Goal: Communication & Community: Answer question/provide support

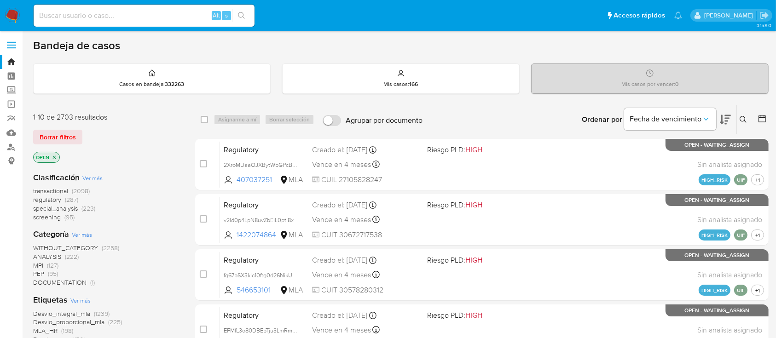
click at [56, 156] on icon "close-filter" at bounding box center [55, 158] width 6 height 6
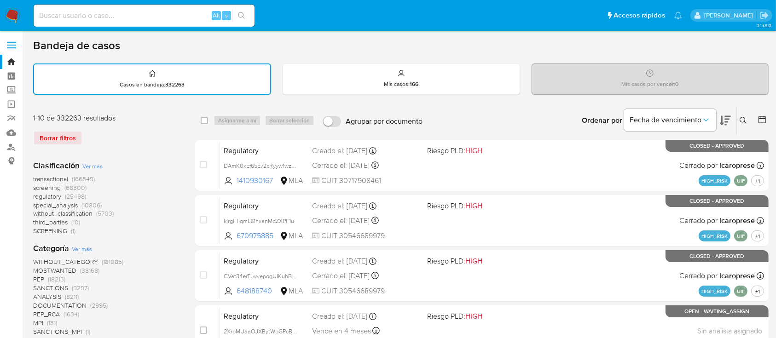
click at [742, 119] on icon at bounding box center [743, 120] width 7 height 7
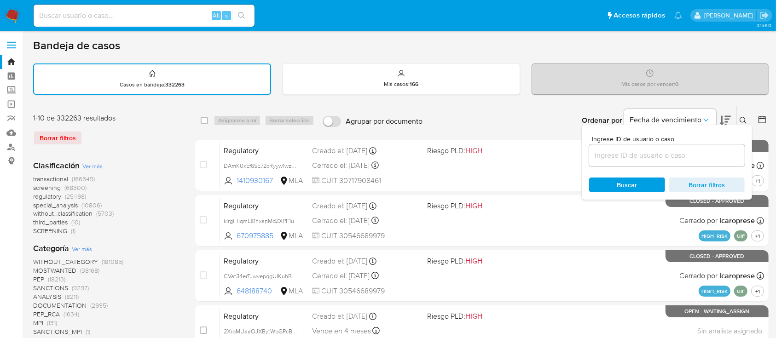
click at [708, 153] on input at bounding box center [667, 156] width 156 height 12
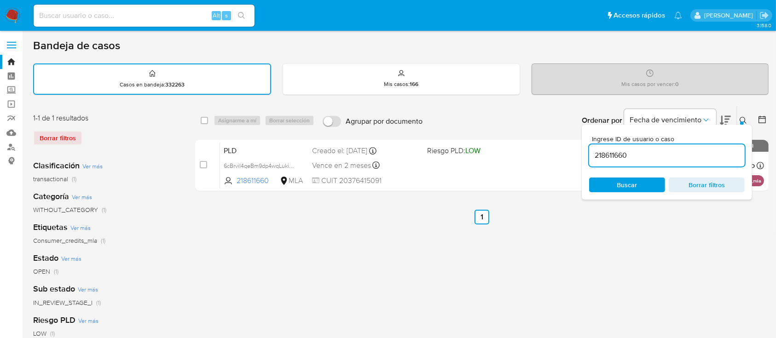
click at [742, 117] on icon at bounding box center [743, 120] width 7 height 7
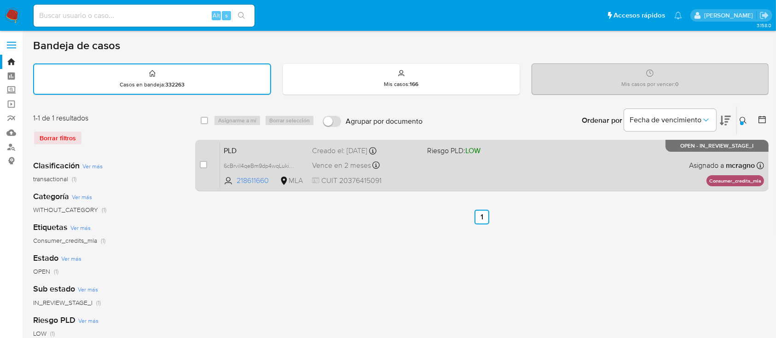
click at [565, 174] on div "PLD 6cBrviI4qeBm9dp4wqLukiUm 218611660 MLA Riesgo PLD: LOW Creado el: 12/08/202…" at bounding box center [492, 165] width 544 height 46
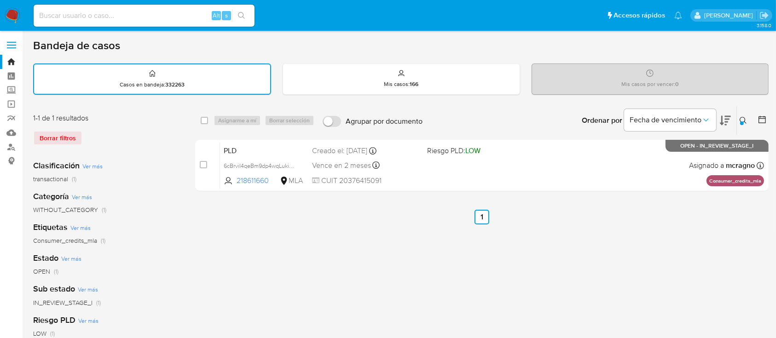
click at [744, 118] on icon at bounding box center [743, 120] width 7 height 7
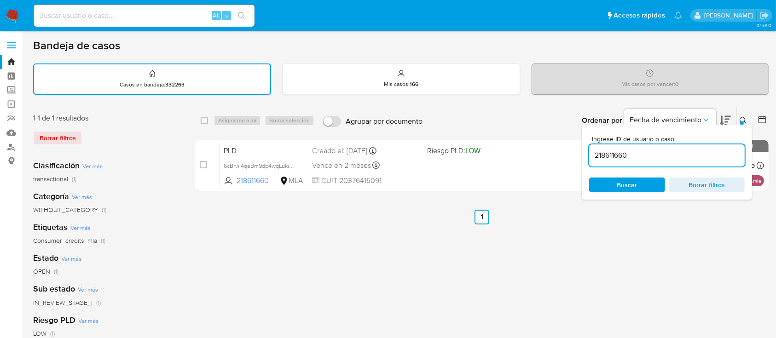
click at [701, 154] on input "218611660" at bounding box center [667, 156] width 156 height 12
type input "99515561"
click at [743, 117] on icon at bounding box center [743, 120] width 7 height 7
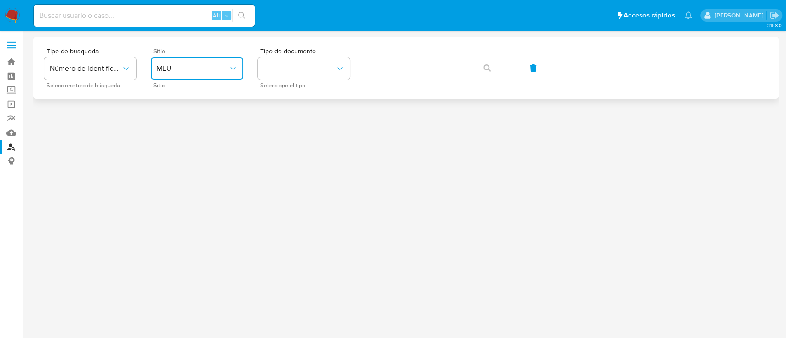
click at [199, 66] on span "MLU" at bounding box center [193, 68] width 72 height 9
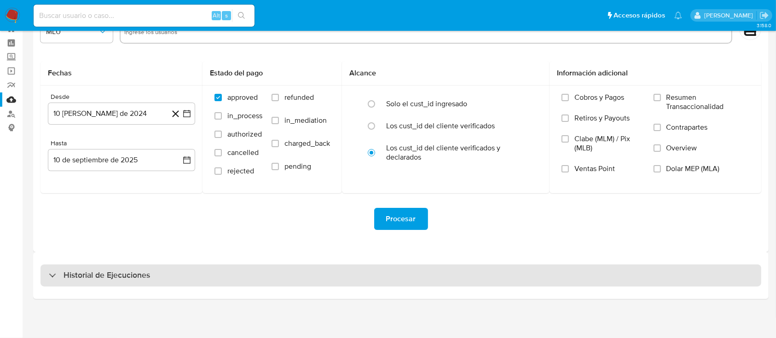
click at [111, 265] on div "Historial de Ejecuciones" at bounding box center [401, 276] width 721 height 22
select select "10"
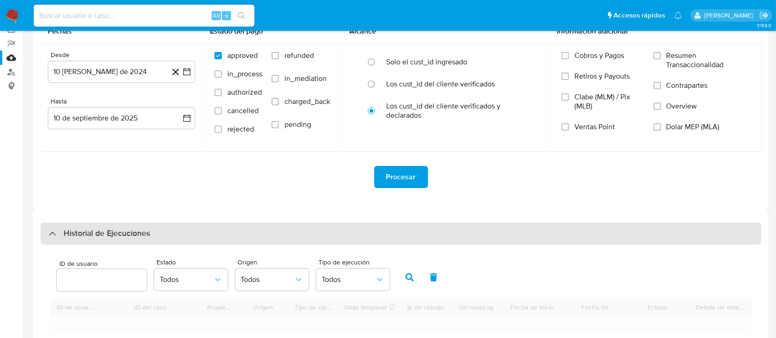
scroll to position [94, 0]
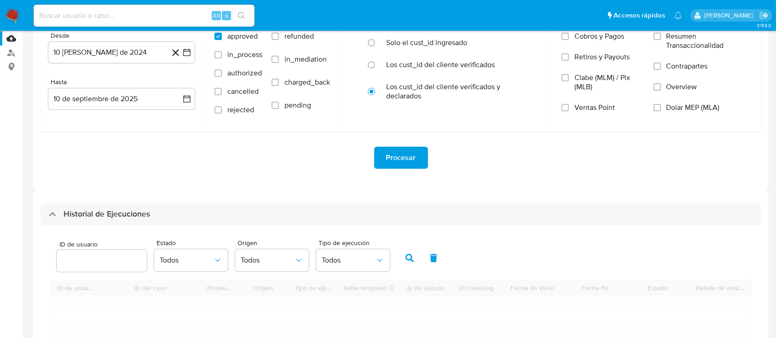
click at [111, 268] on div at bounding box center [102, 261] width 90 height 22
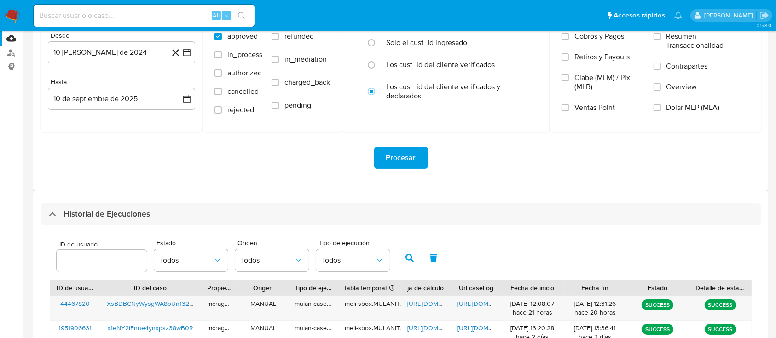
click at [114, 262] on input "number" at bounding box center [102, 261] width 90 height 12
paste input "218611660"
type input "218611660"
click at [411, 256] on icon "button" at bounding box center [410, 258] width 8 height 8
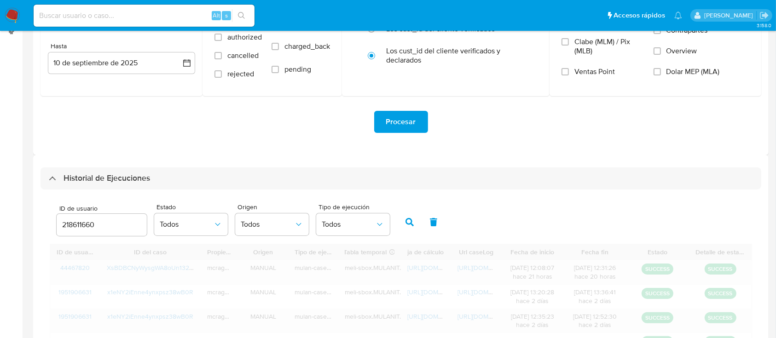
scroll to position [162, 0]
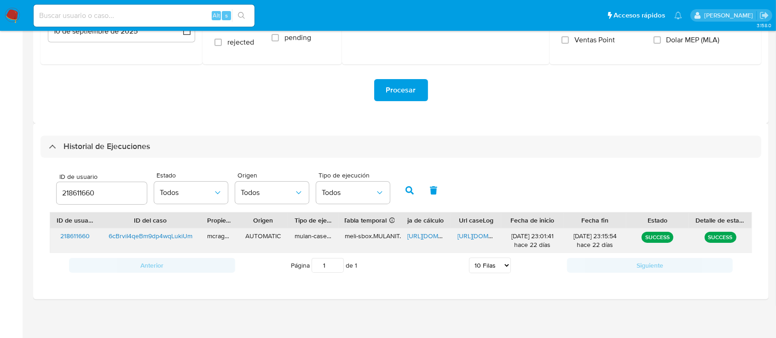
click at [431, 235] on span "[URL][DOMAIN_NAME]" at bounding box center [439, 236] width 64 height 9
click at [476, 234] on span "[URL][DOMAIN_NAME]" at bounding box center [490, 236] width 64 height 9
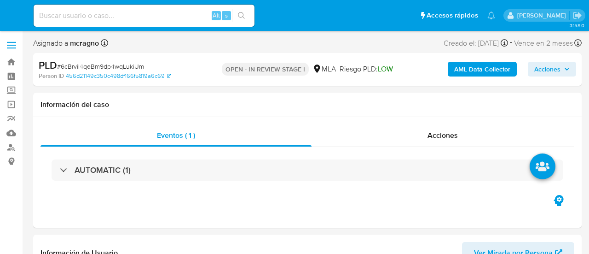
select select "10"
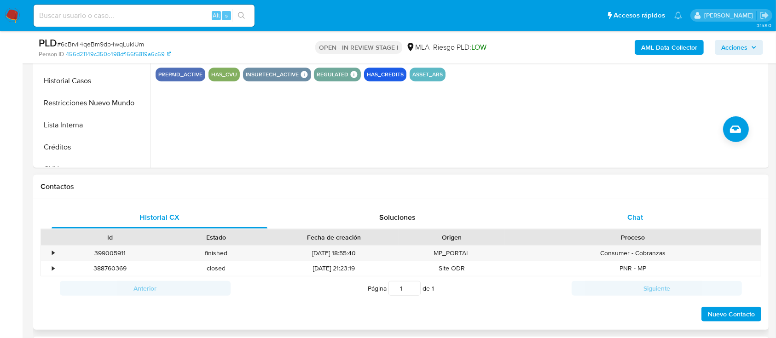
click at [589, 225] on div "Chat" at bounding box center [636, 218] width 216 height 22
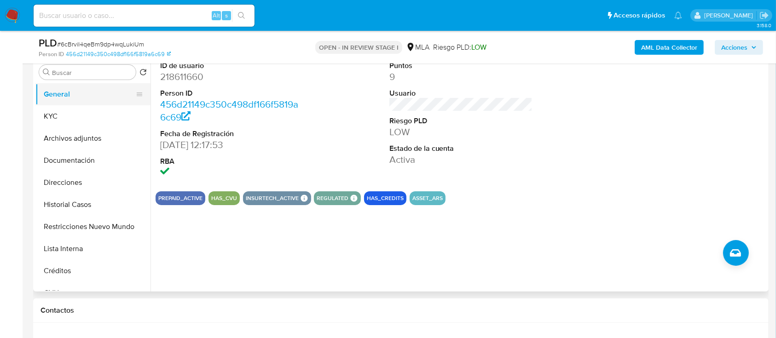
scroll to position [122, 0]
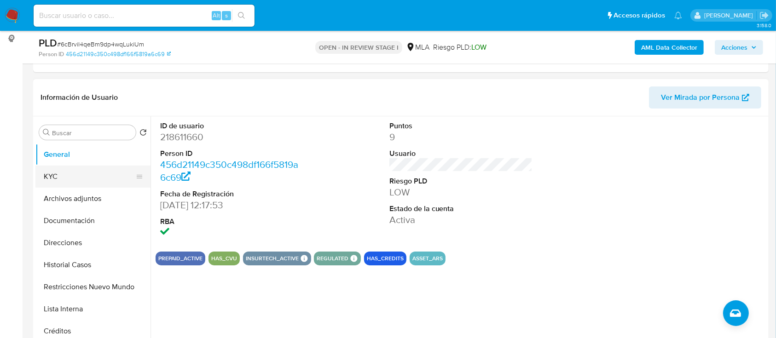
click at [99, 175] on button "KYC" at bounding box center [89, 177] width 108 height 22
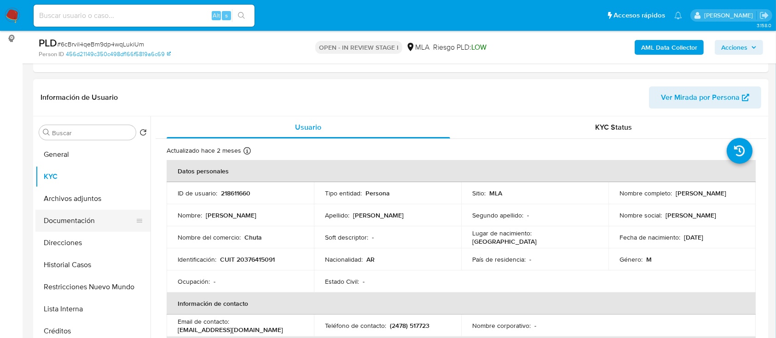
click at [104, 215] on button "Documentación" at bounding box center [89, 221] width 108 height 22
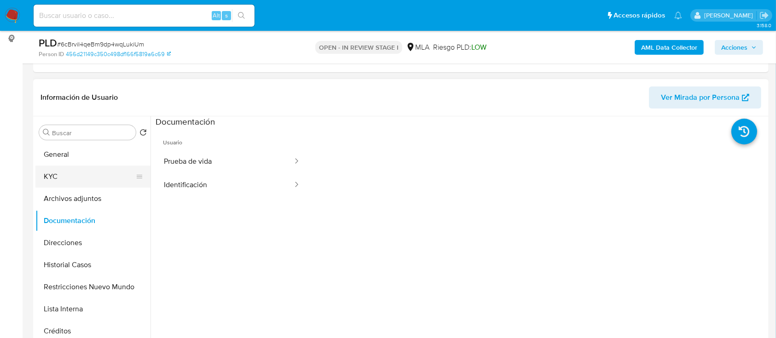
click at [79, 181] on button "KYC" at bounding box center [89, 177] width 108 height 22
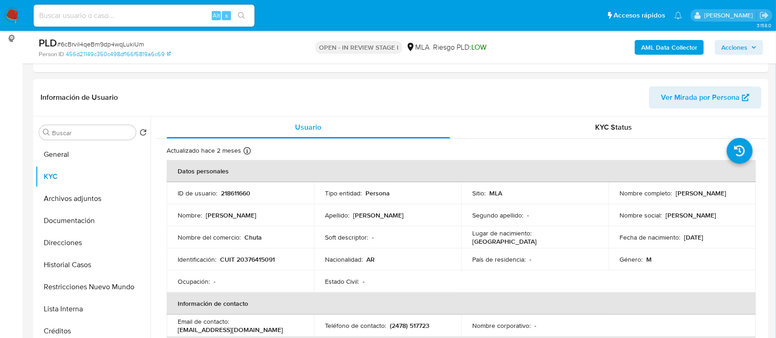
click at [589, 43] on b "AML Data Collector" at bounding box center [669, 47] width 56 height 15
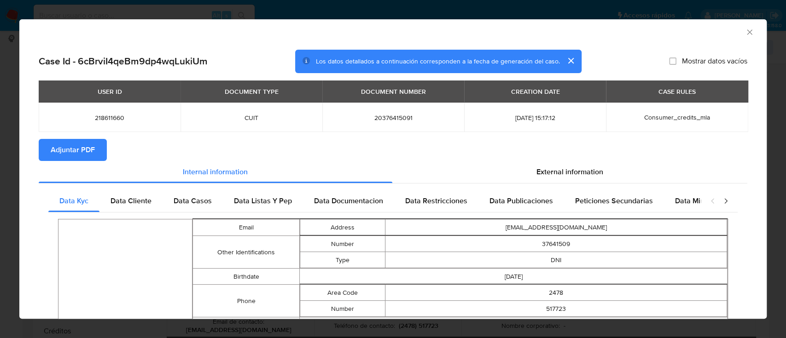
click at [66, 142] on span "Adjuntar PDF" at bounding box center [73, 150] width 44 height 20
click at [589, 34] on icon "Cerrar ventana" at bounding box center [749, 32] width 9 height 9
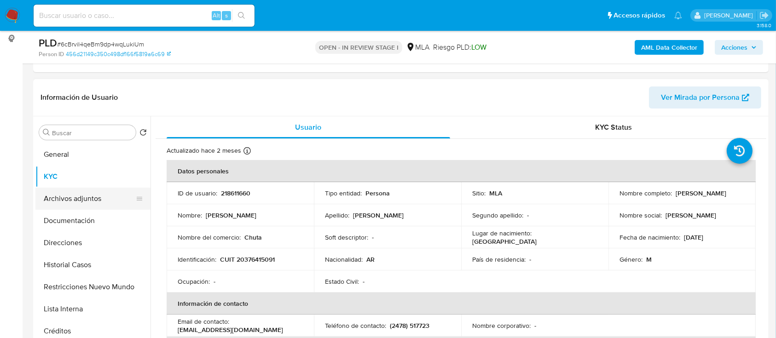
click at [70, 200] on button "Archivos adjuntos" at bounding box center [89, 199] width 108 height 22
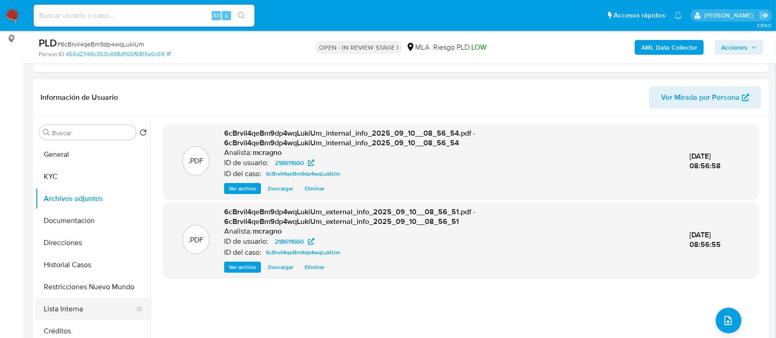
scroll to position [61, 0]
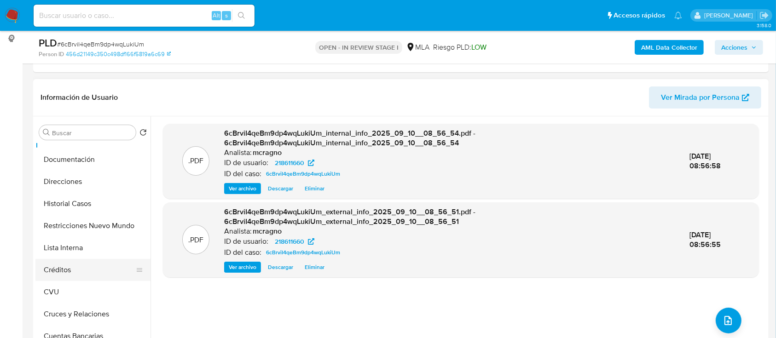
click at [83, 253] on button "Créditos" at bounding box center [89, 270] width 108 height 22
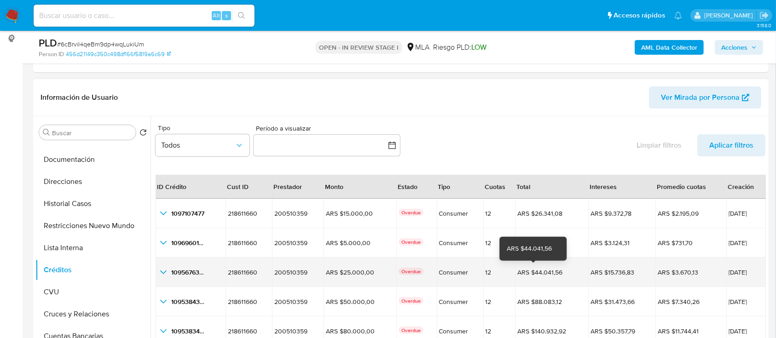
scroll to position [21, 0]
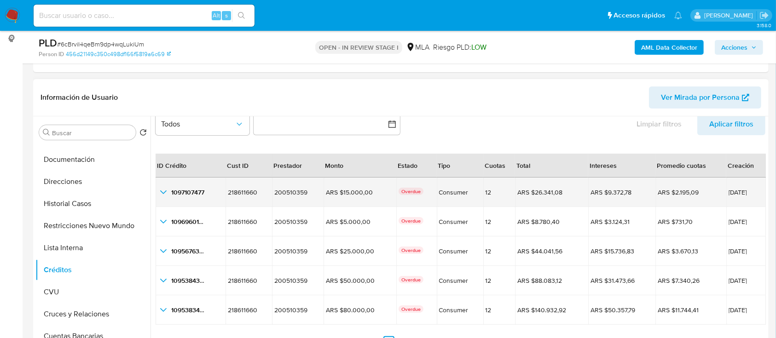
click at [161, 191] on icon "button_show_hidden_detail_by_id_0" at bounding box center [163, 193] width 6 height 4
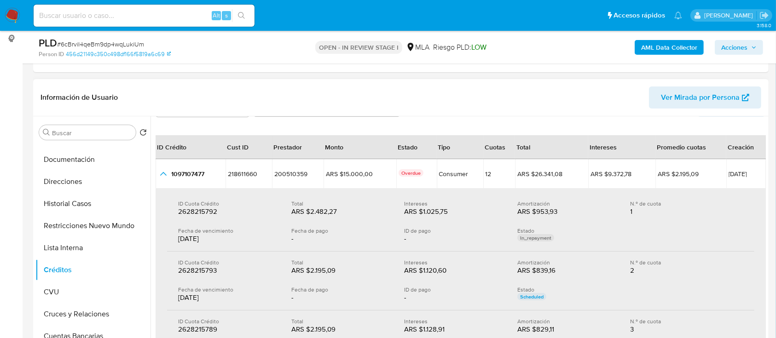
scroll to position [0, 0]
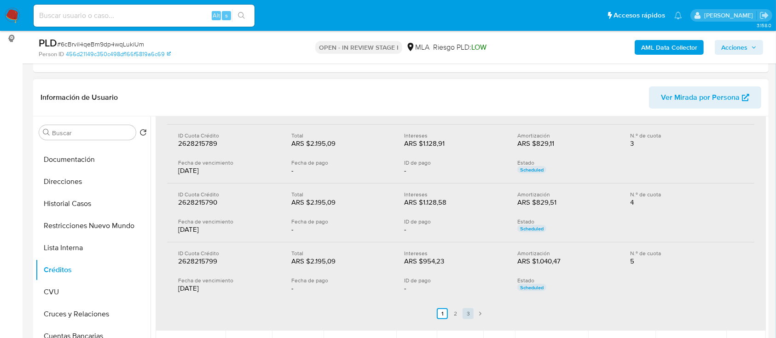
click at [470, 253] on link "3" at bounding box center [468, 313] width 11 height 11
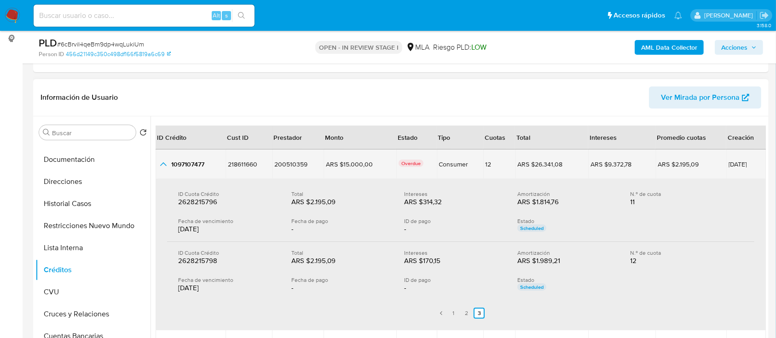
click at [164, 164] on icon "button_show_hidden_detail_by_id_0" at bounding box center [163, 164] width 11 height 11
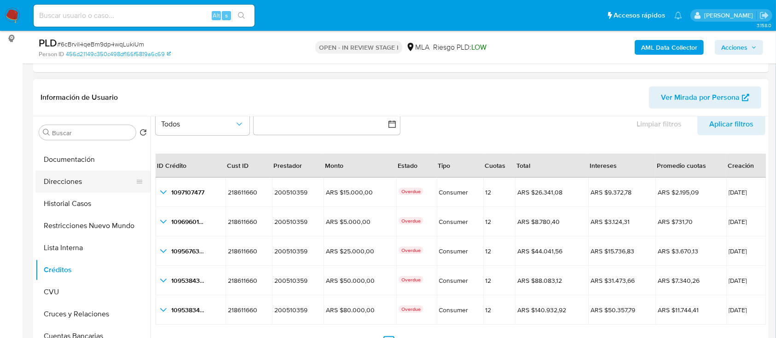
scroll to position [0, 0]
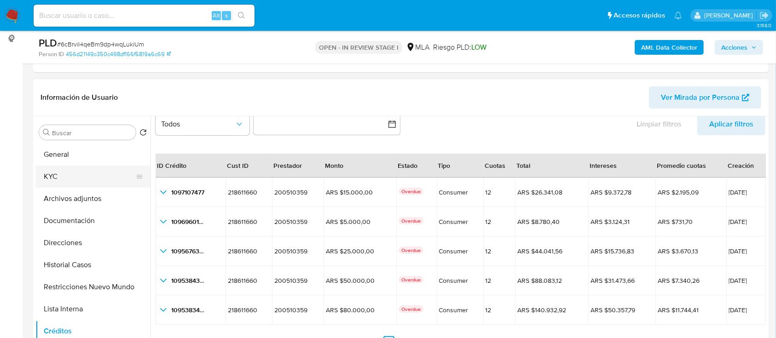
click at [84, 179] on button "KYC" at bounding box center [89, 177] width 108 height 22
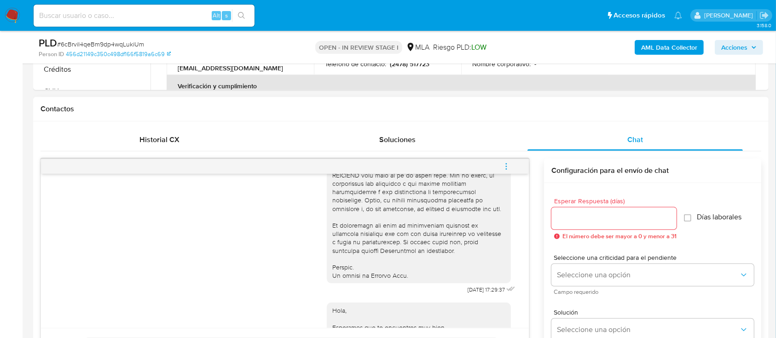
scroll to position [513, 0]
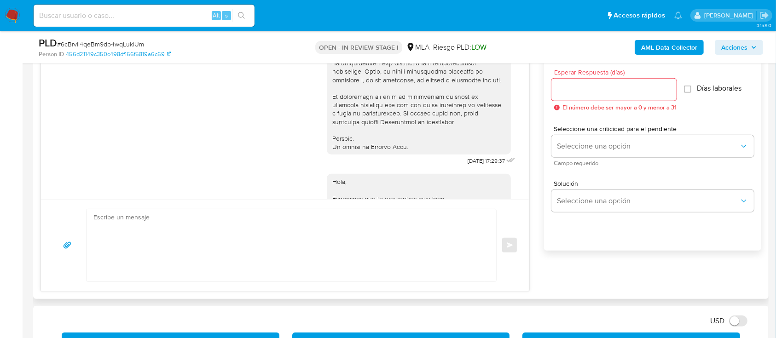
click at [401, 253] on textarea at bounding box center [288, 245] width 391 height 72
paste textarea "Hola Franco Minervini, En función de las operaciones registradas en tu cuenta d…"
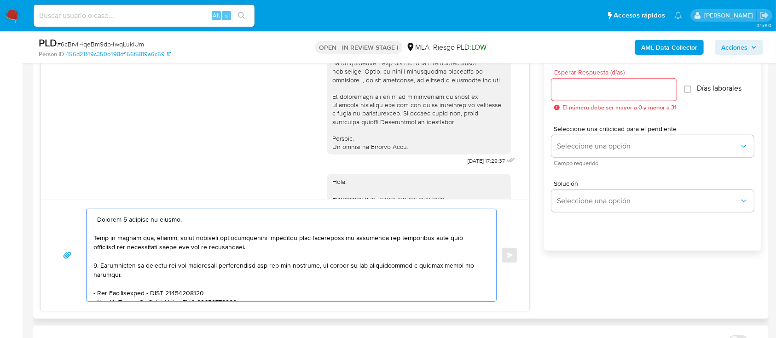
scroll to position [0, 0]
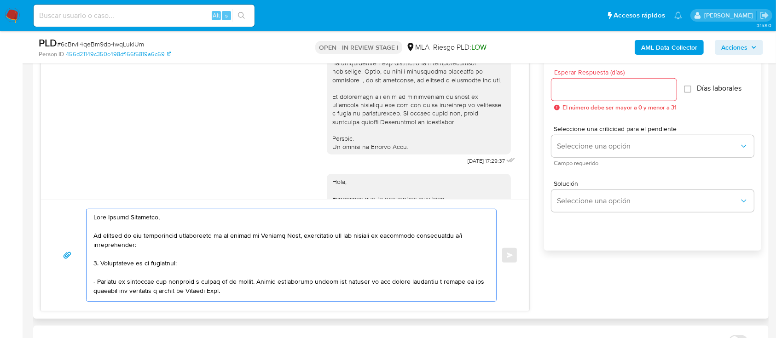
type textarea "Hola Franco Minervini, En función de las operaciones registradas en tu cuenta d…"
click at [588, 91] on input "Esperar Respuesta (días)" at bounding box center [613, 90] width 125 height 12
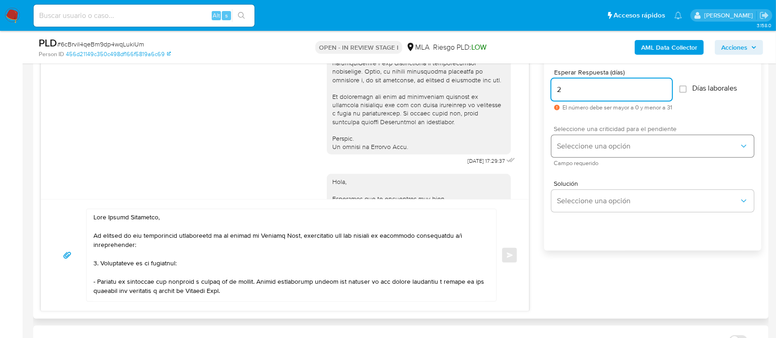
type input "2"
click at [585, 142] on span "Seleccione una opción" at bounding box center [648, 146] width 182 height 9
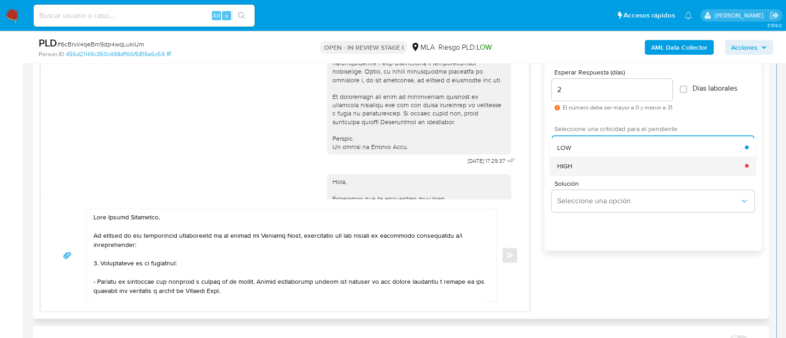
click at [575, 163] on div "HIGH" at bounding box center [651, 166] width 188 height 18
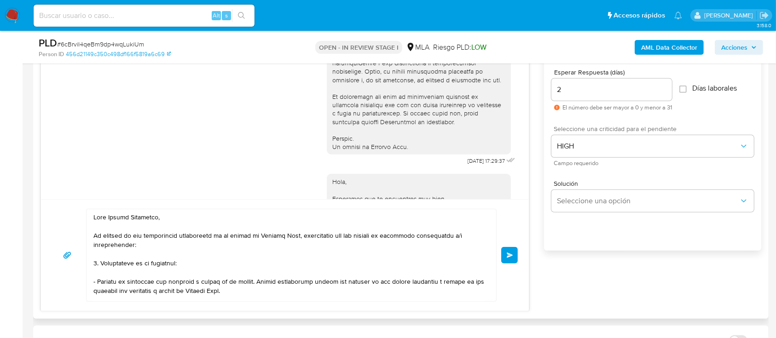
click at [507, 250] on button "Enviar" at bounding box center [509, 255] width 17 height 17
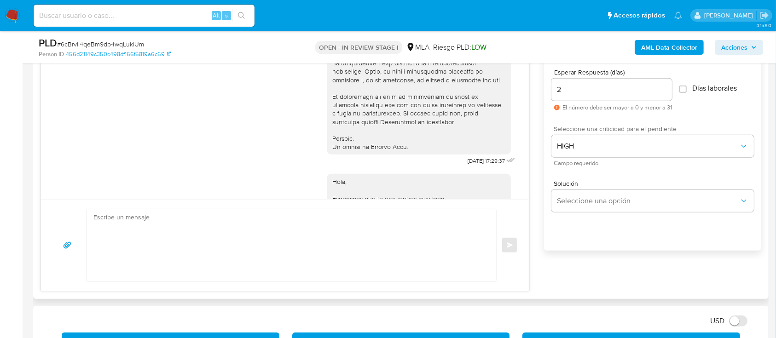
scroll to position [957, 0]
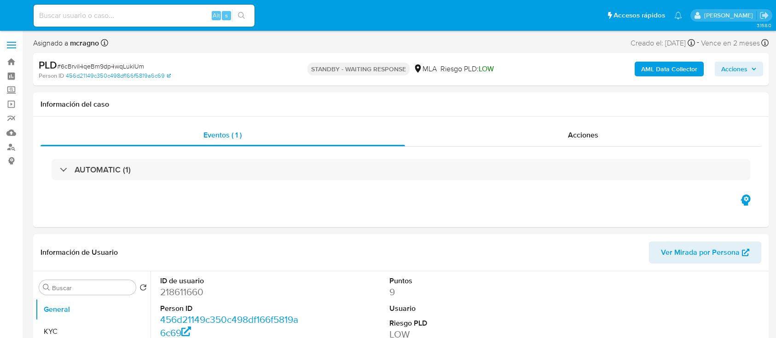
select select "10"
